Goal: Information Seeking & Learning: Learn about a topic

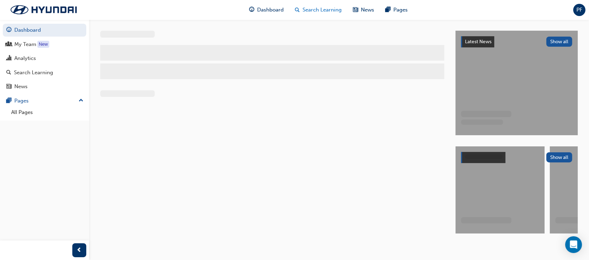
click at [319, 11] on span "Search Learning" at bounding box center [322, 10] width 39 height 8
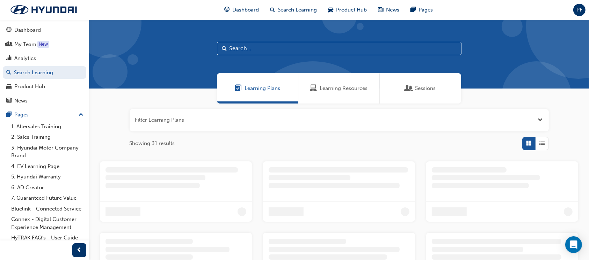
click at [340, 88] on span "Learning Resources" at bounding box center [344, 88] width 48 height 8
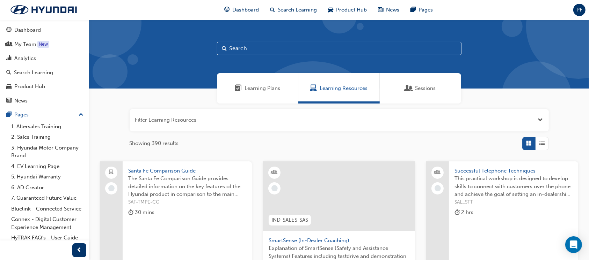
click at [244, 50] on input "text" at bounding box center [339, 48] width 244 height 13
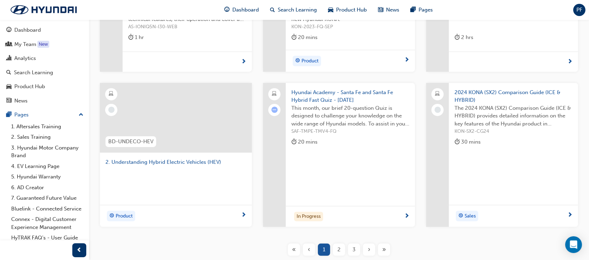
scroll to position [232, 0]
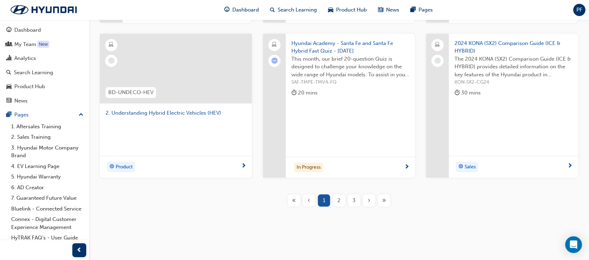
type input "hybr"
click at [338, 197] on span "2" at bounding box center [338, 201] width 3 height 8
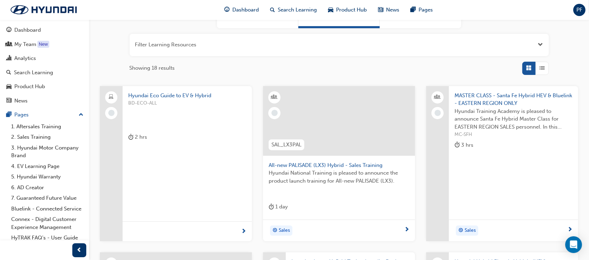
scroll to position [308, 0]
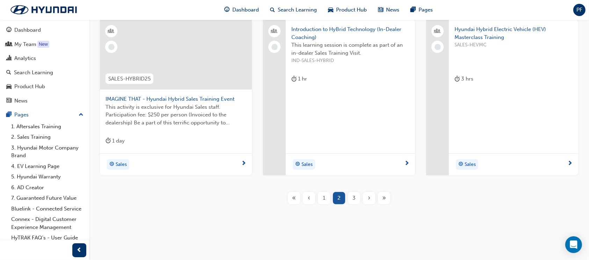
click at [356, 195] on div "3" at bounding box center [354, 198] width 12 height 12
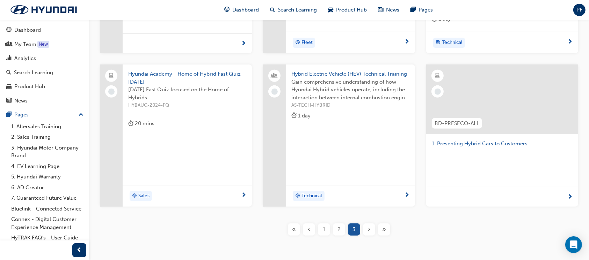
scroll to position [249, 0]
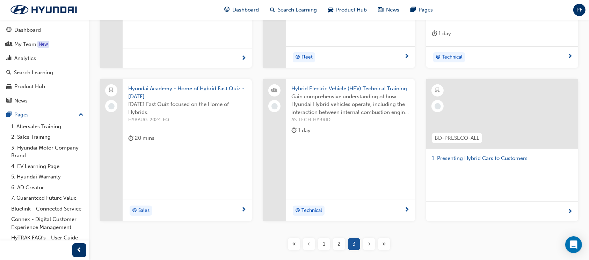
click at [335, 112] on span "Gain comprehensive understanding of how Hyundai Hybrid vehicles operate, includ…" at bounding box center [350, 105] width 118 height 24
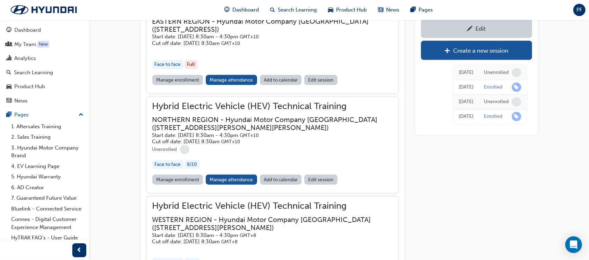
scroll to position [608, 0]
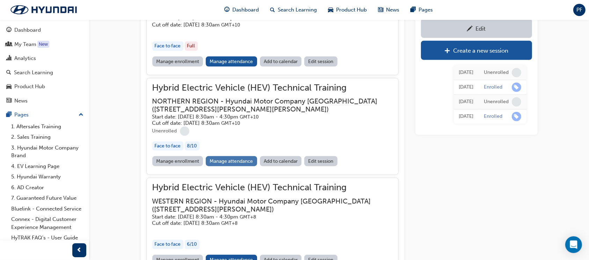
click at [236, 156] on link "Manage attendance" at bounding box center [231, 161] width 51 height 10
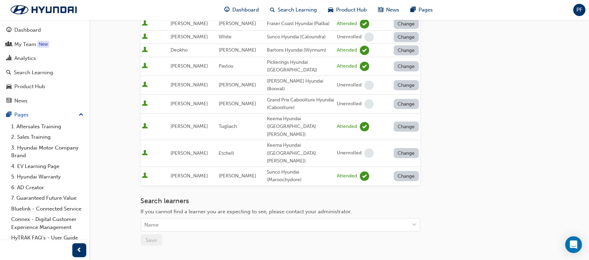
scroll to position [293, 0]
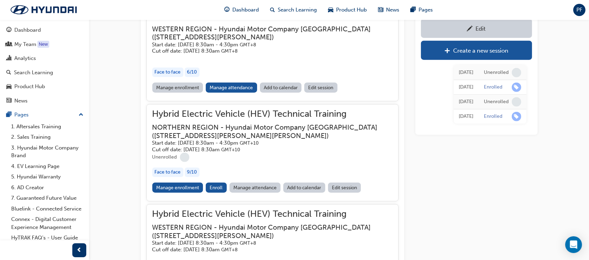
scroll to position [794, 0]
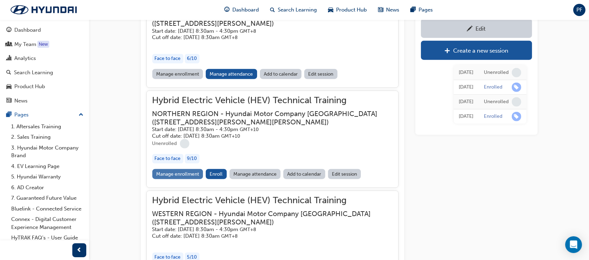
click at [179, 169] on link "Manage enrollment" at bounding box center [177, 174] width 51 height 10
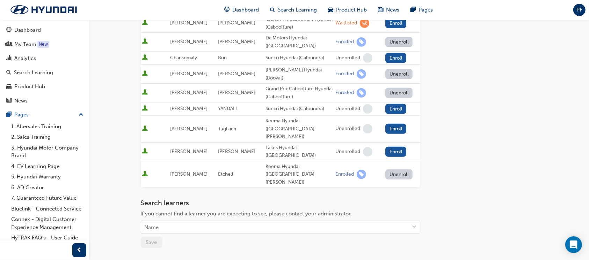
scroll to position [315, 0]
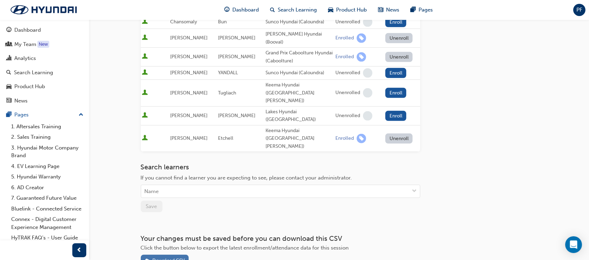
click at [165, 258] on div "Download CSV" at bounding box center [168, 261] width 32 height 6
